Goal: Task Accomplishment & Management: Use online tool/utility

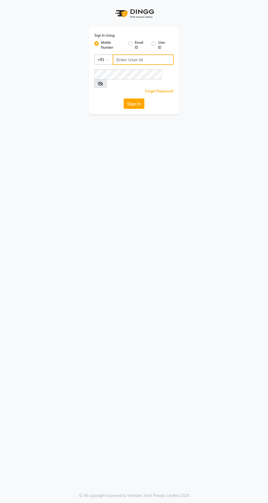
click at [131, 61] on input "Username" at bounding box center [143, 59] width 61 height 10
type input "9869078914"
click at [124, 98] on button "Sign In" at bounding box center [134, 103] width 21 height 10
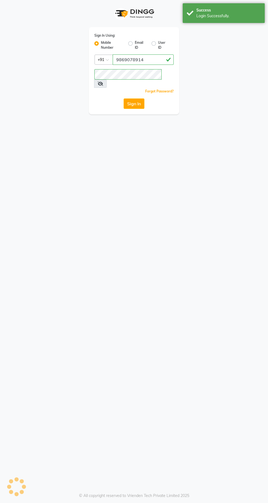
select select "service"
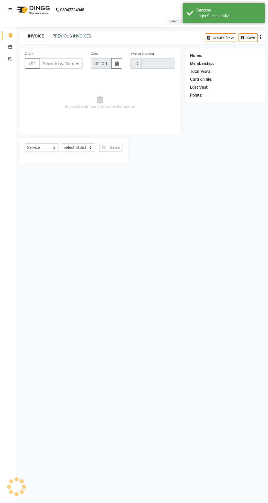
select select "en"
type input "1930"
select select "8053"
click at [27, 63] on button "+91" at bounding box center [32, 63] width 15 height 10
click at [10, 59] on icon at bounding box center [10, 59] width 4 height 4
